Goal: Task Accomplishment & Management: Manage account settings

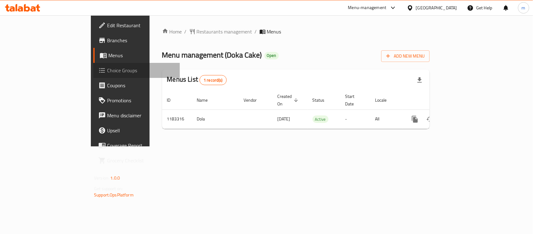
click at [107, 67] on span "Choice Groups" at bounding box center [141, 70] width 68 height 7
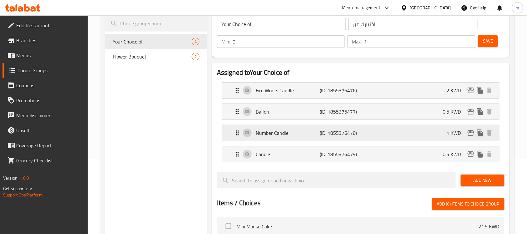
scroll to position [78, 0]
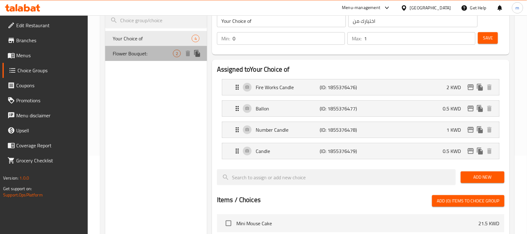
click at [134, 51] on span "Flower Bouquet:" at bounding box center [143, 53] width 60 height 7
type input "Flower Bouquet:"
type input ":باقة الزهور"
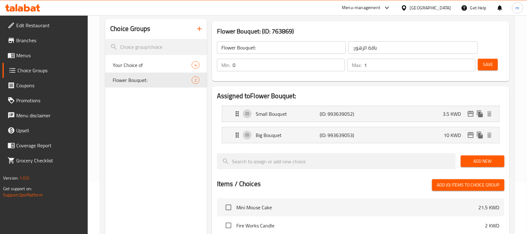
scroll to position [39, 0]
